Goal: Information Seeking & Learning: Learn about a topic

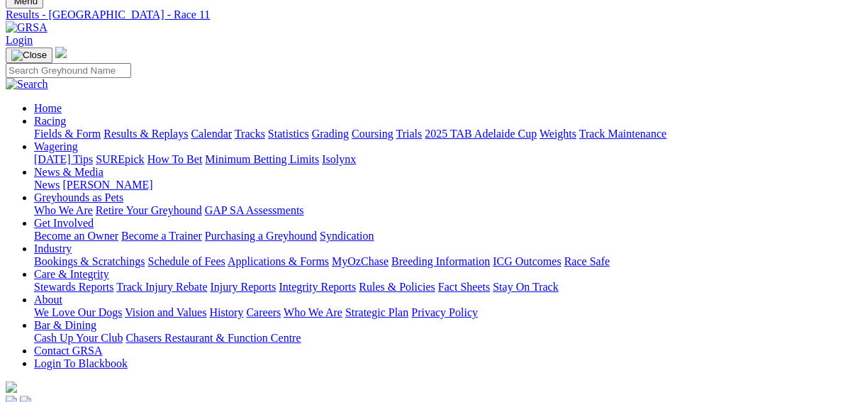
scroll to position [113, 0]
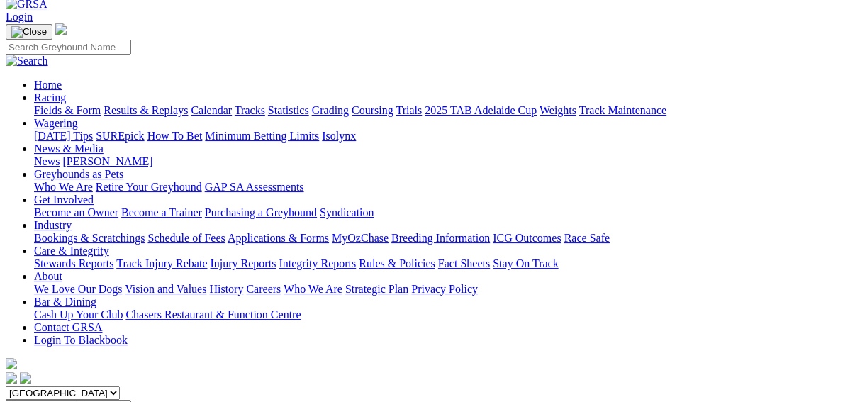
scroll to position [57, 0]
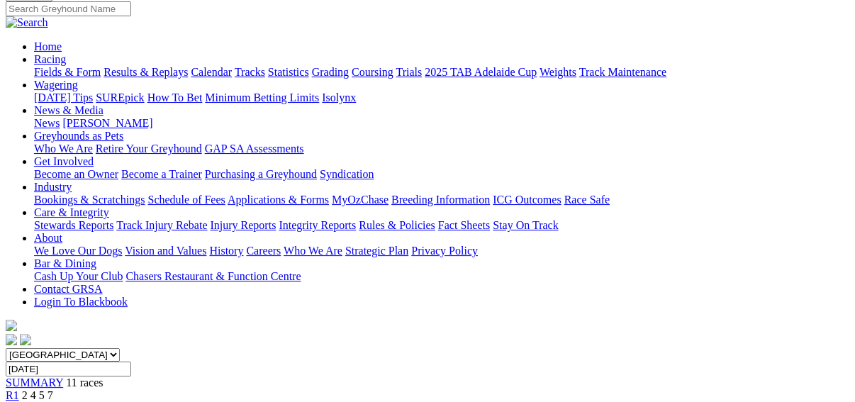
scroll to position [113, 0]
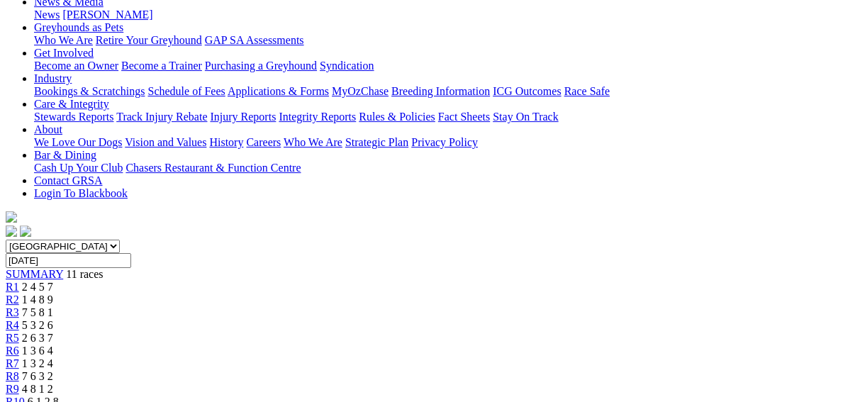
scroll to position [170, 0]
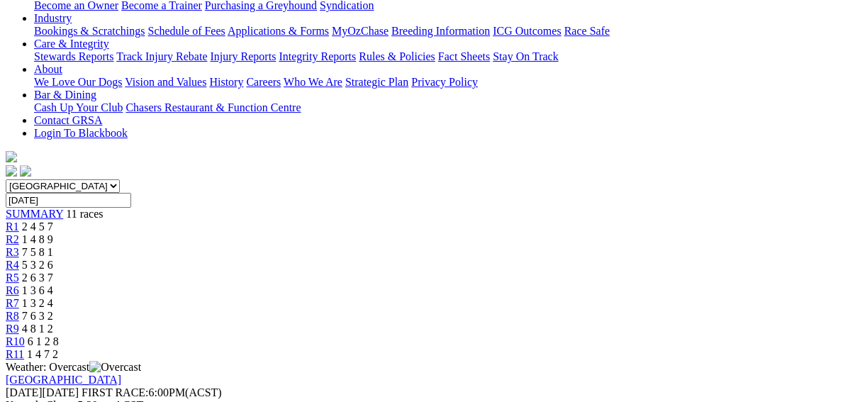
scroll to position [284, 0]
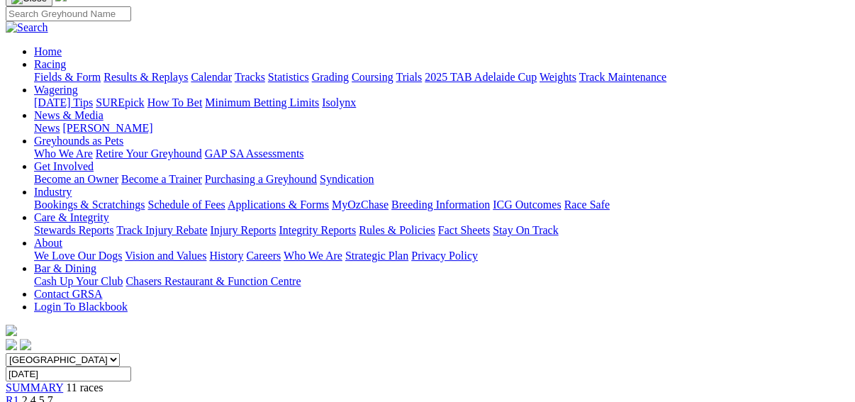
scroll to position [170, 0]
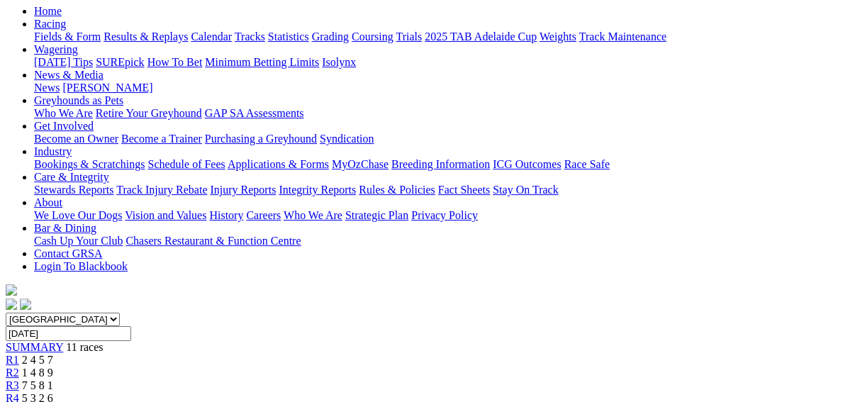
scroll to position [0, 0]
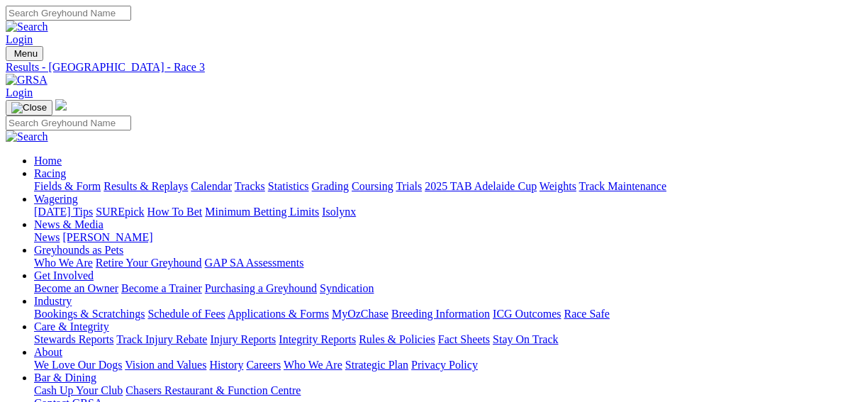
scroll to position [34, 0]
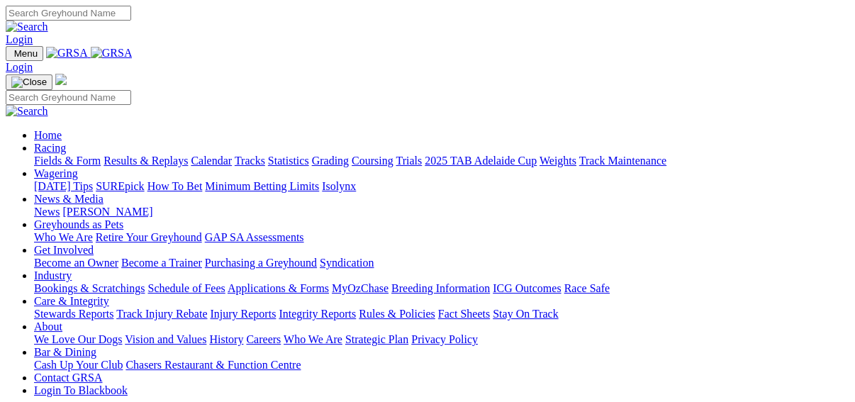
click at [144, 180] on link "SUREpick" at bounding box center [120, 186] width 48 height 12
click at [43, 155] on link "Fields & Form" at bounding box center [67, 161] width 67 height 12
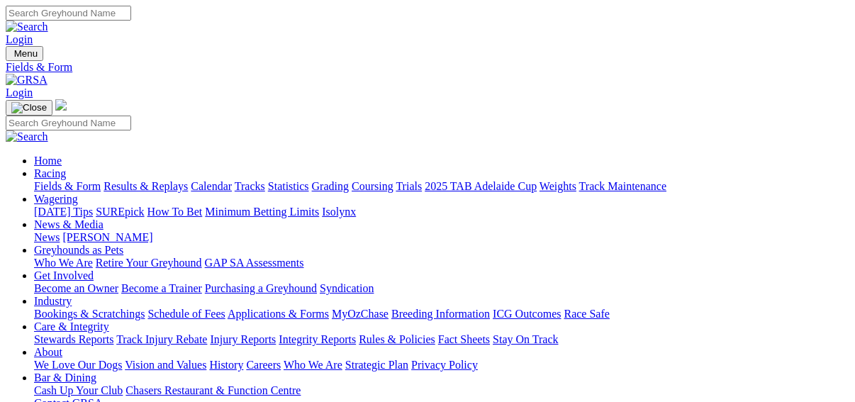
scroll to position [113, 0]
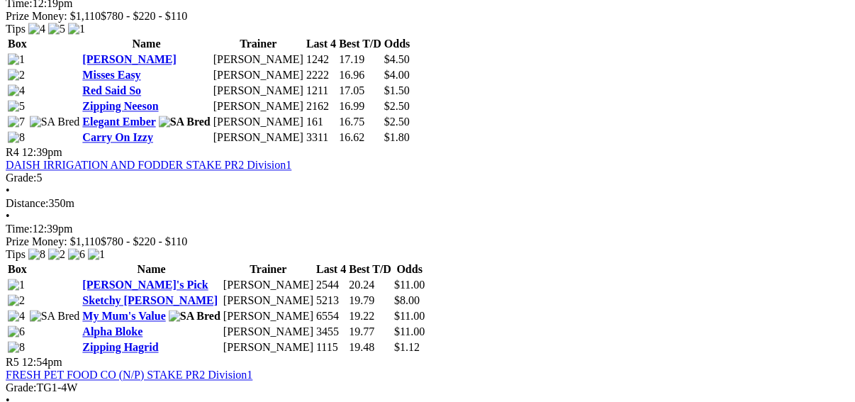
scroll to position [1248, 0]
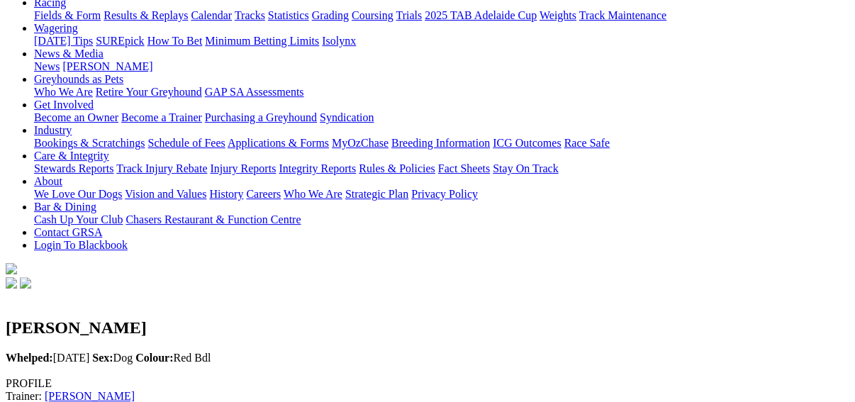
scroll to position [170, 0]
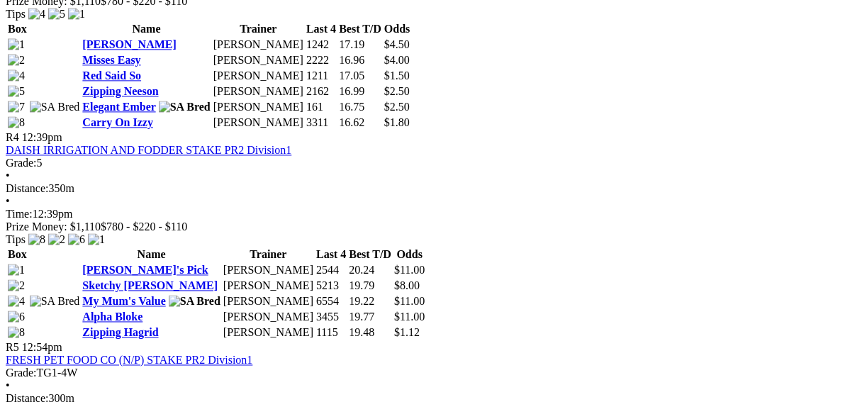
scroll to position [1248, 0]
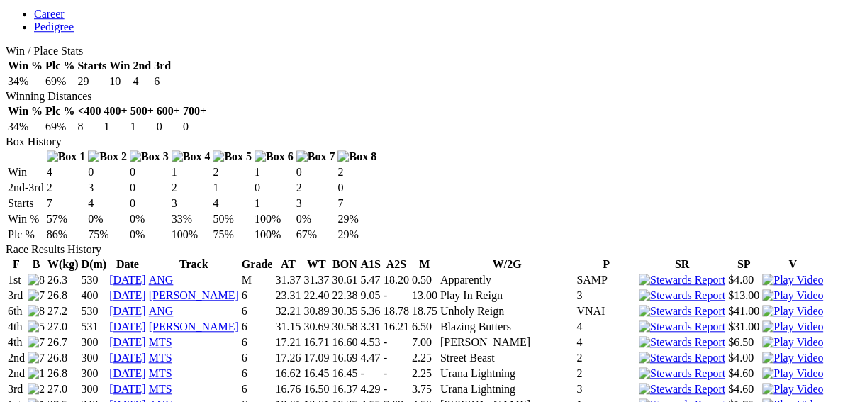
scroll to position [1078, 0]
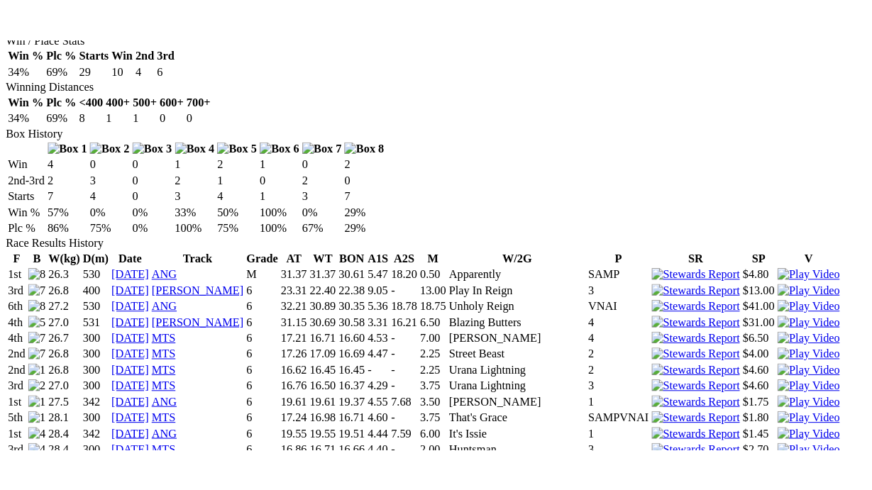
scroll to position [851, 0]
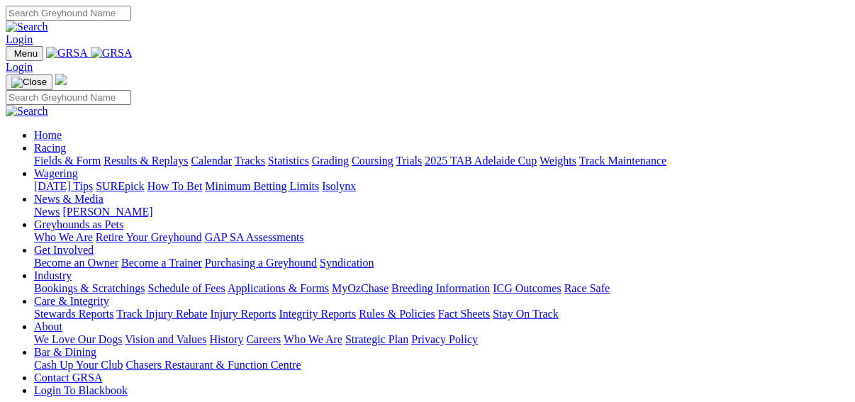
click at [35, 155] on link "Fields & Form" at bounding box center [67, 161] width 67 height 12
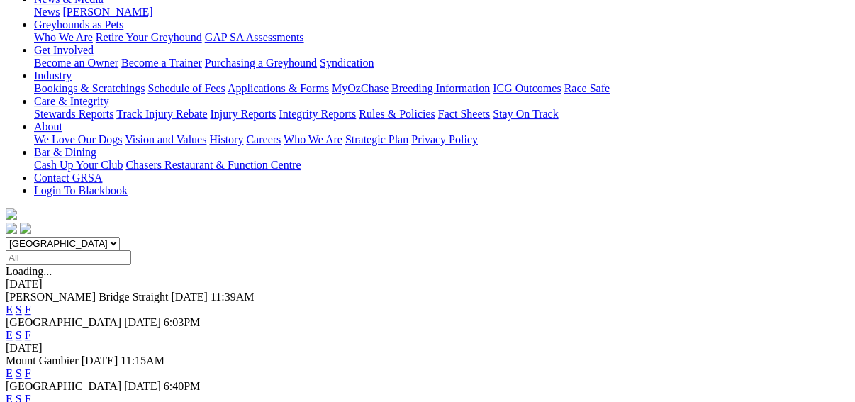
scroll to position [227, 0]
click at [31, 391] on link "F" at bounding box center [28, 397] width 6 height 12
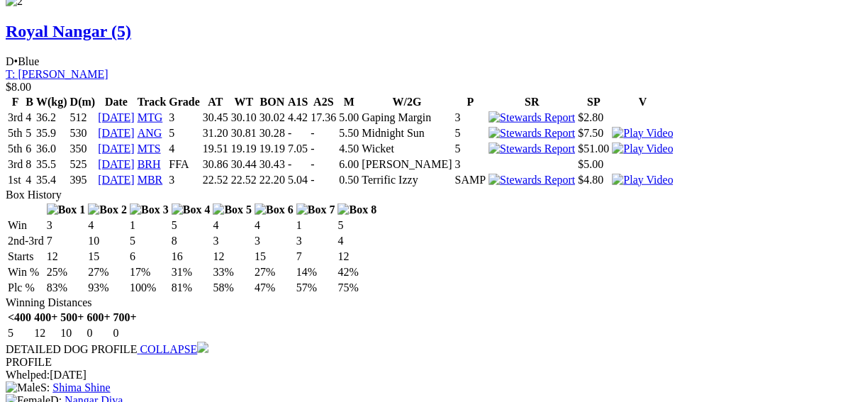
scroll to position [2326, 0]
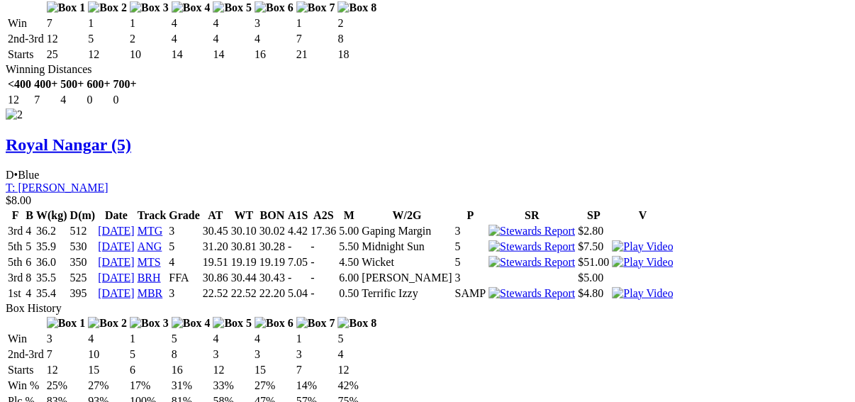
scroll to position [2383, 0]
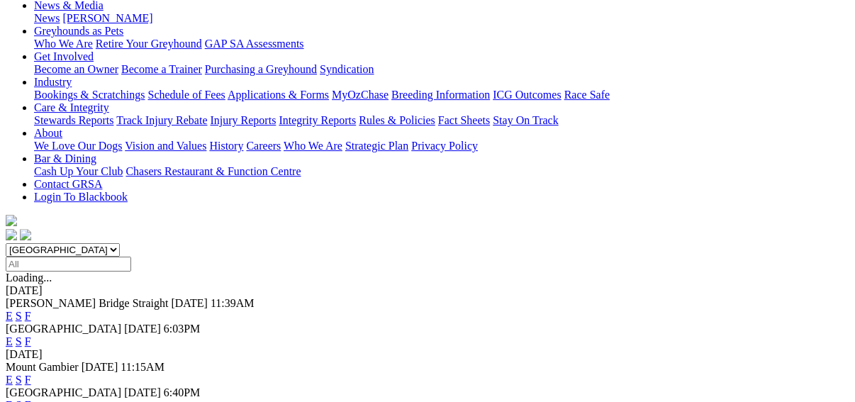
scroll to position [227, 0]
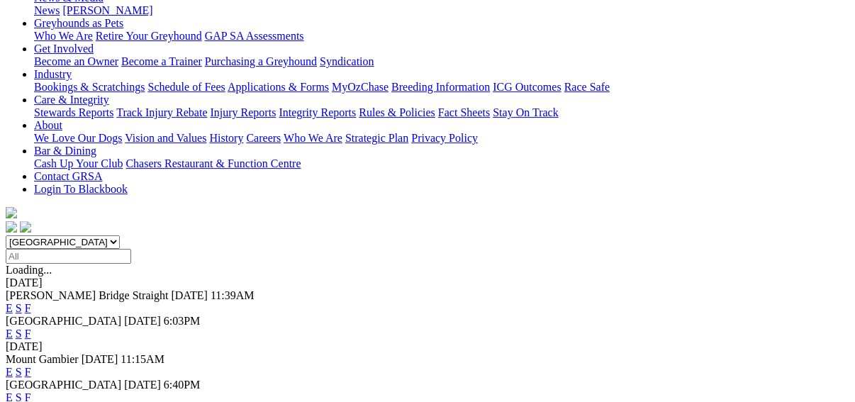
click at [31, 391] on link "F" at bounding box center [28, 397] width 6 height 12
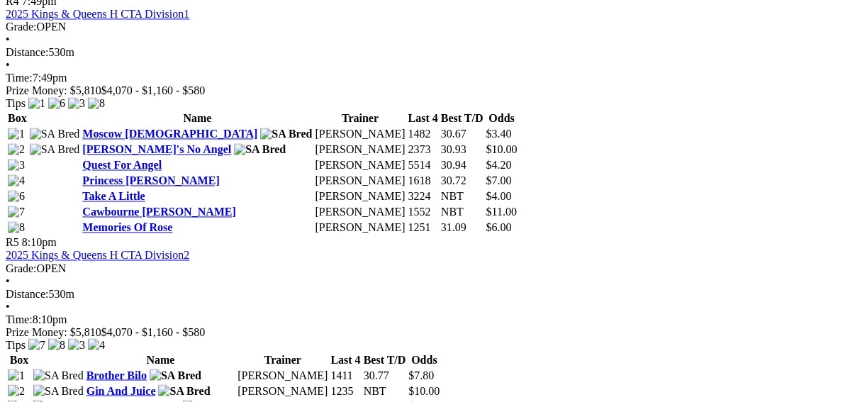
scroll to position [1532, 0]
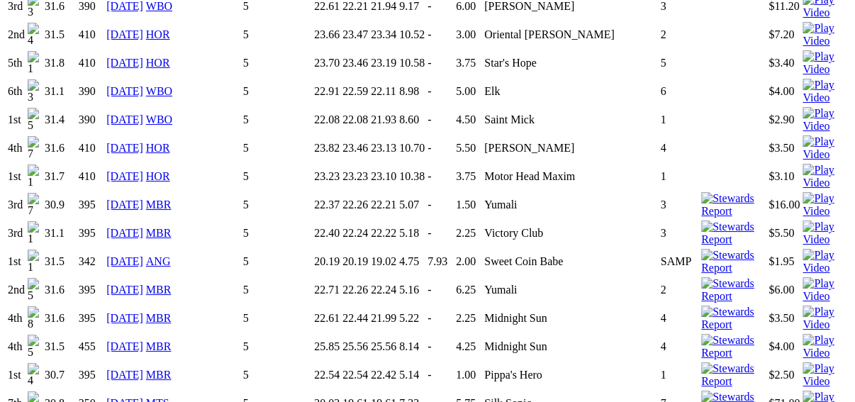
scroll to position [3234, 0]
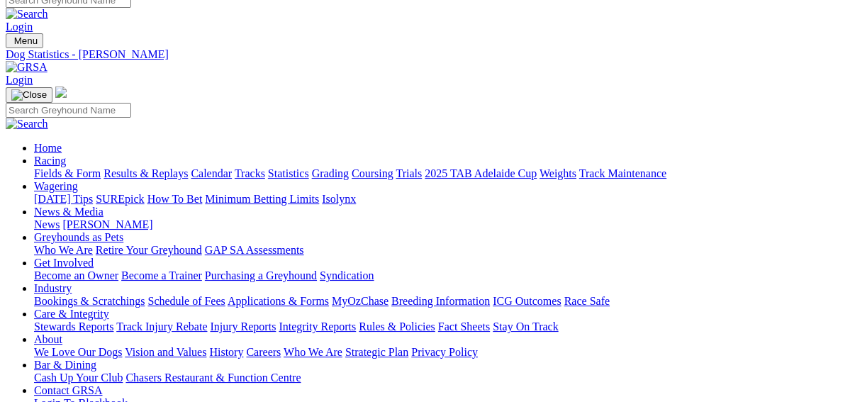
scroll to position [0, 0]
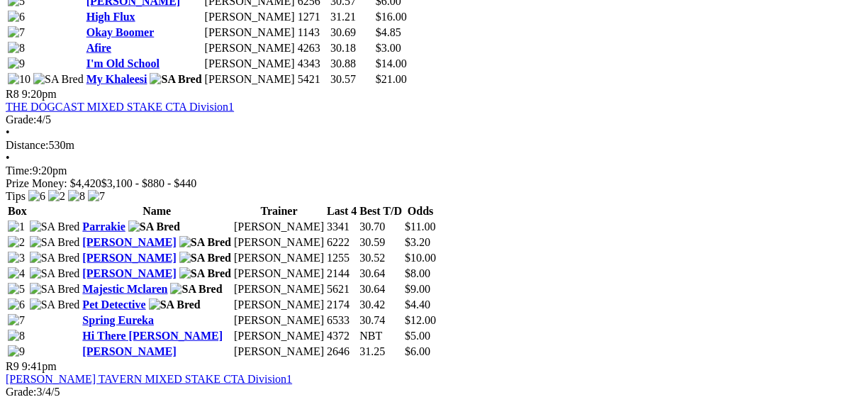
scroll to position [2553, 0]
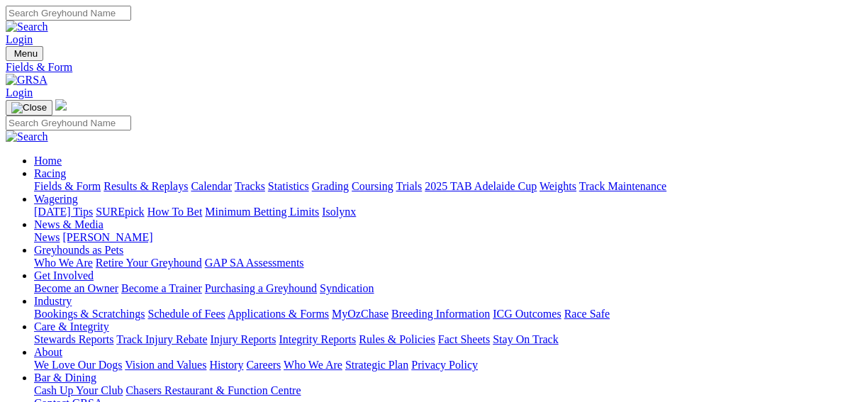
click at [109, 321] on link "Care & Integrity" at bounding box center [71, 327] width 75 height 12
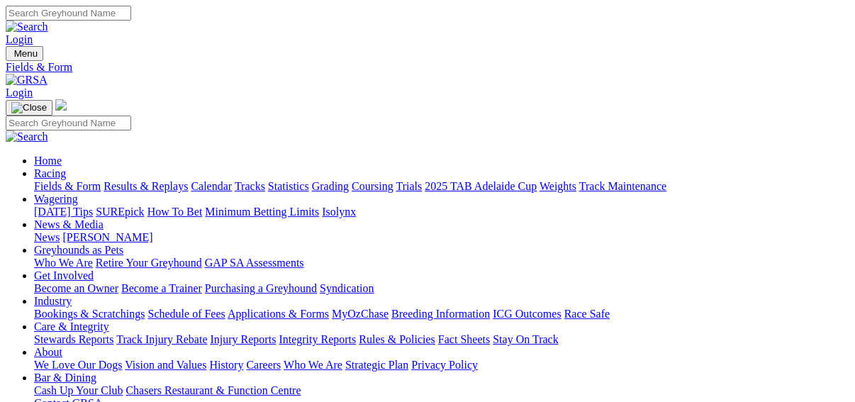
click at [356, 333] on link "Integrity Reports" at bounding box center [317, 339] width 77 height 12
